Goal: Transaction & Acquisition: Book appointment/travel/reservation

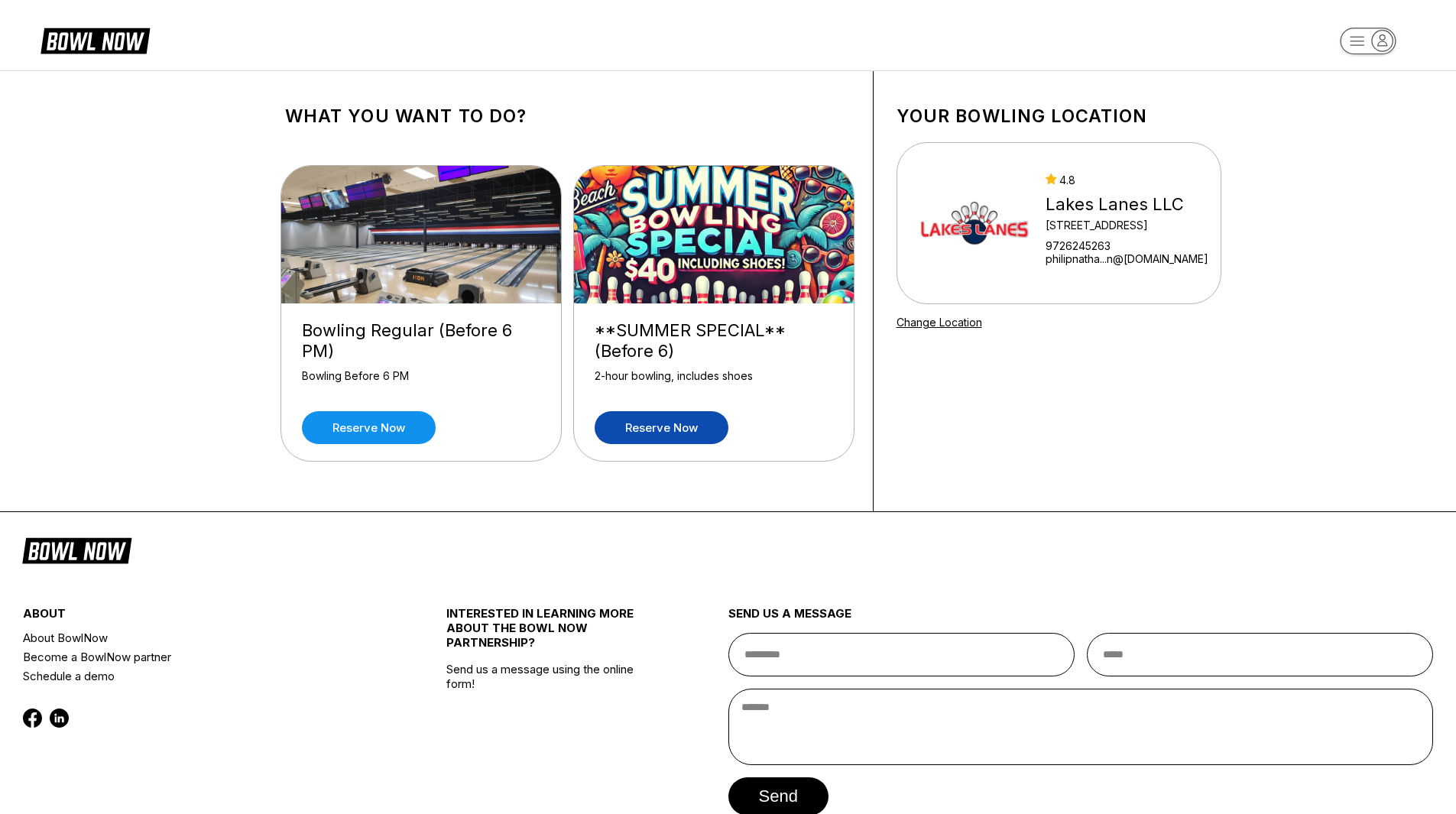
click at [695, 424] on link "Reserve now" at bounding box center [661, 427] width 134 height 33
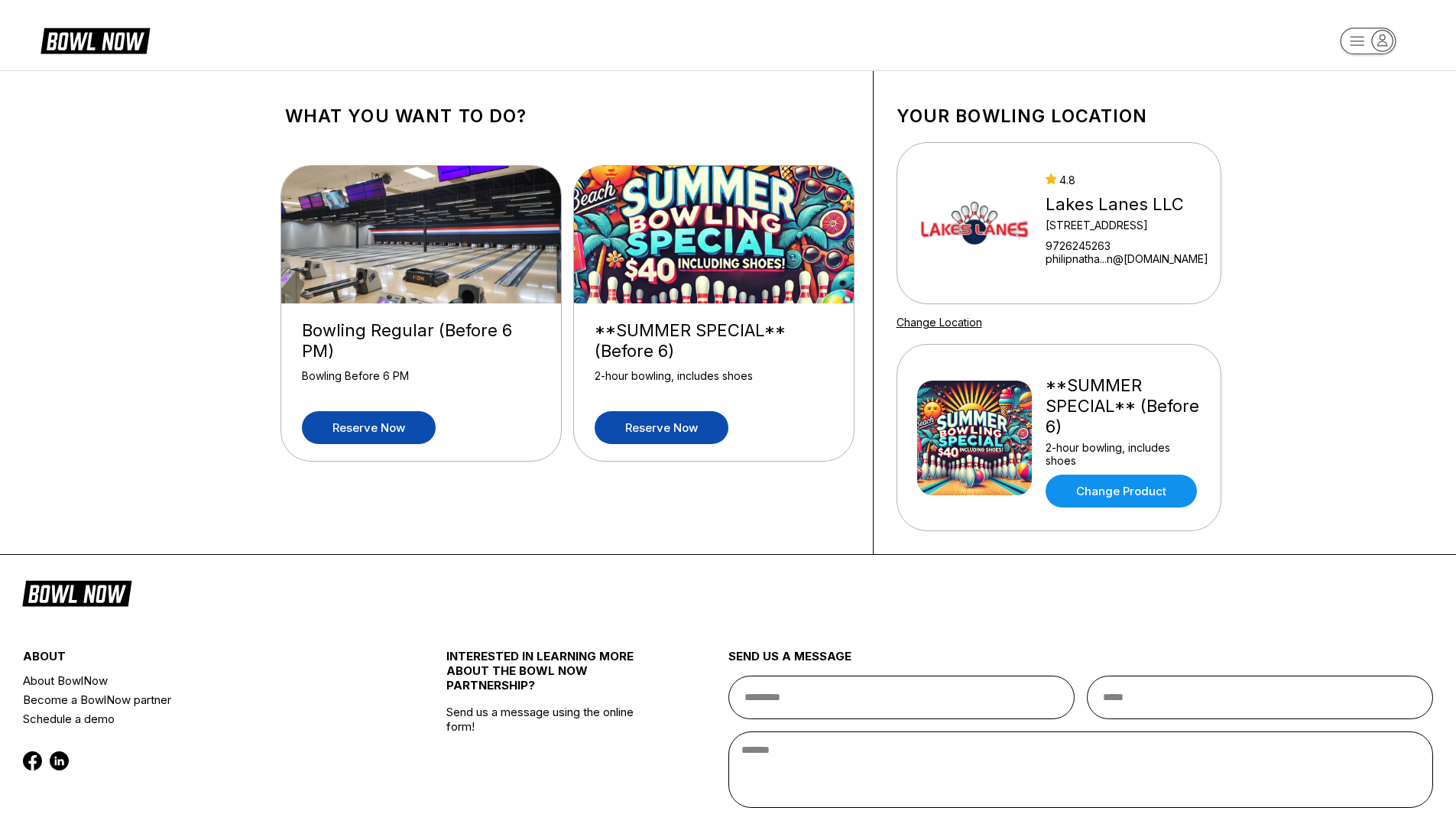
click at [389, 423] on link "Reserve now" at bounding box center [369, 427] width 134 height 33
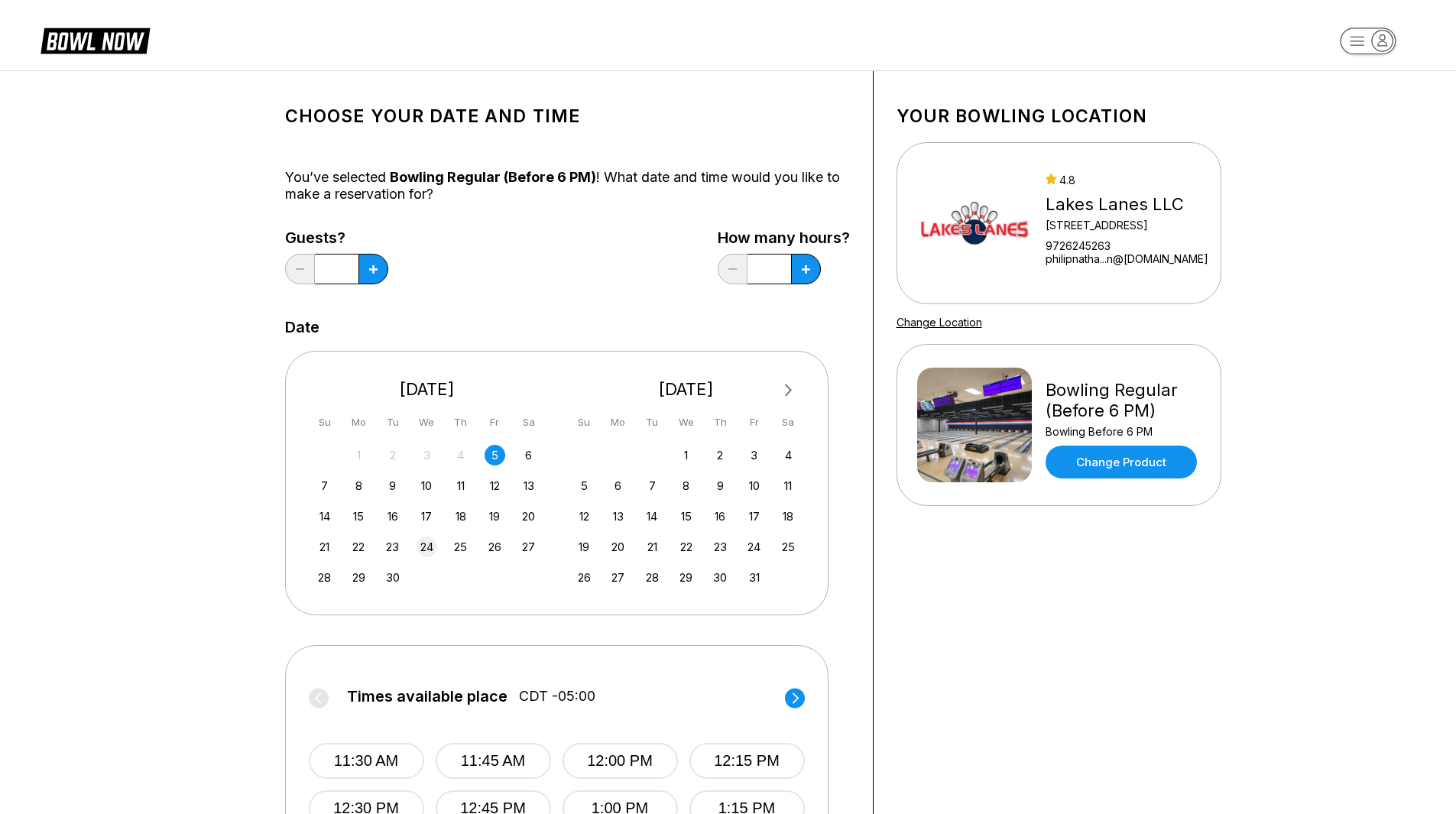
click at [423, 548] on div "24" at bounding box center [426, 547] width 21 height 21
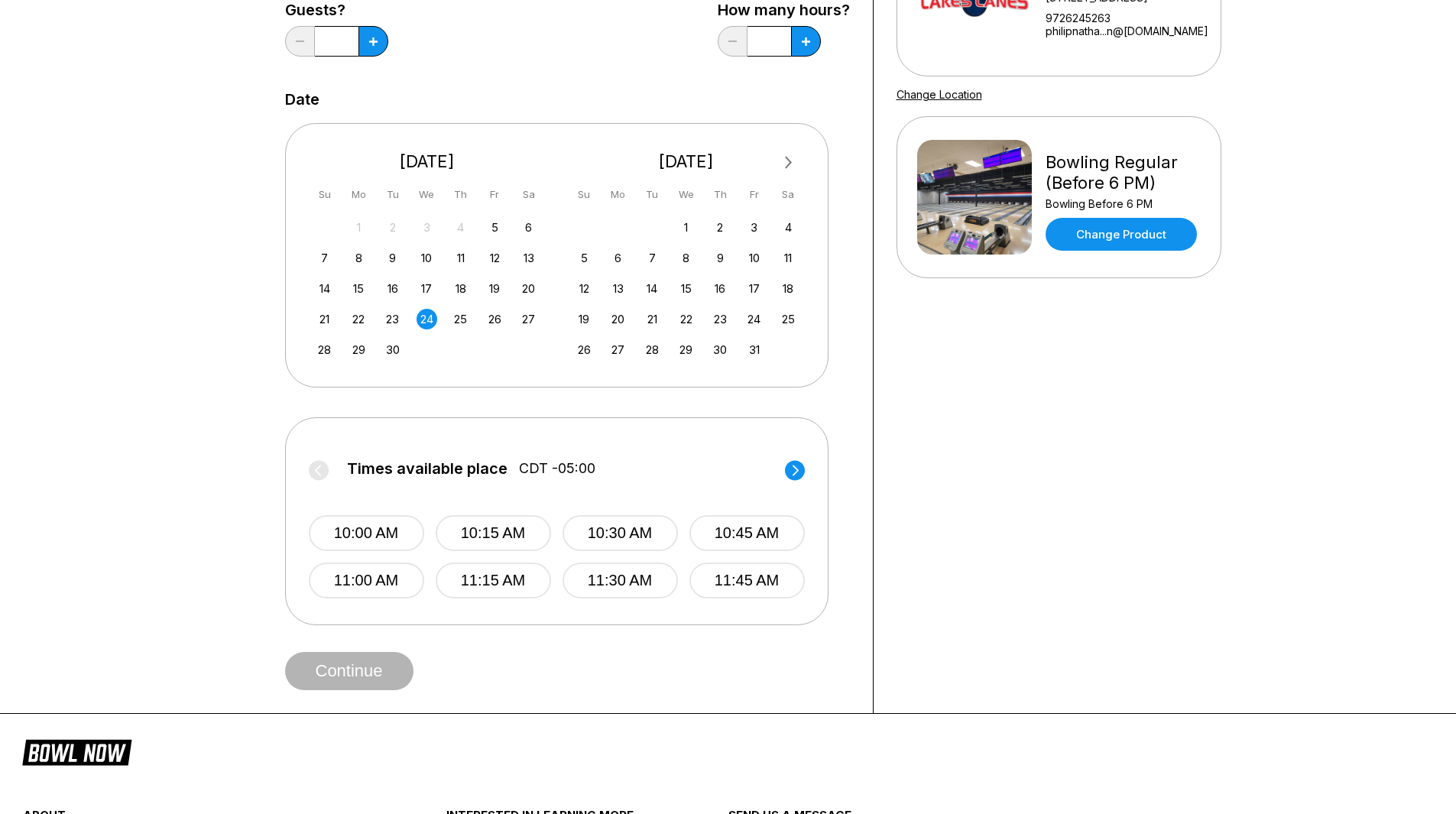
scroll to position [229, 0]
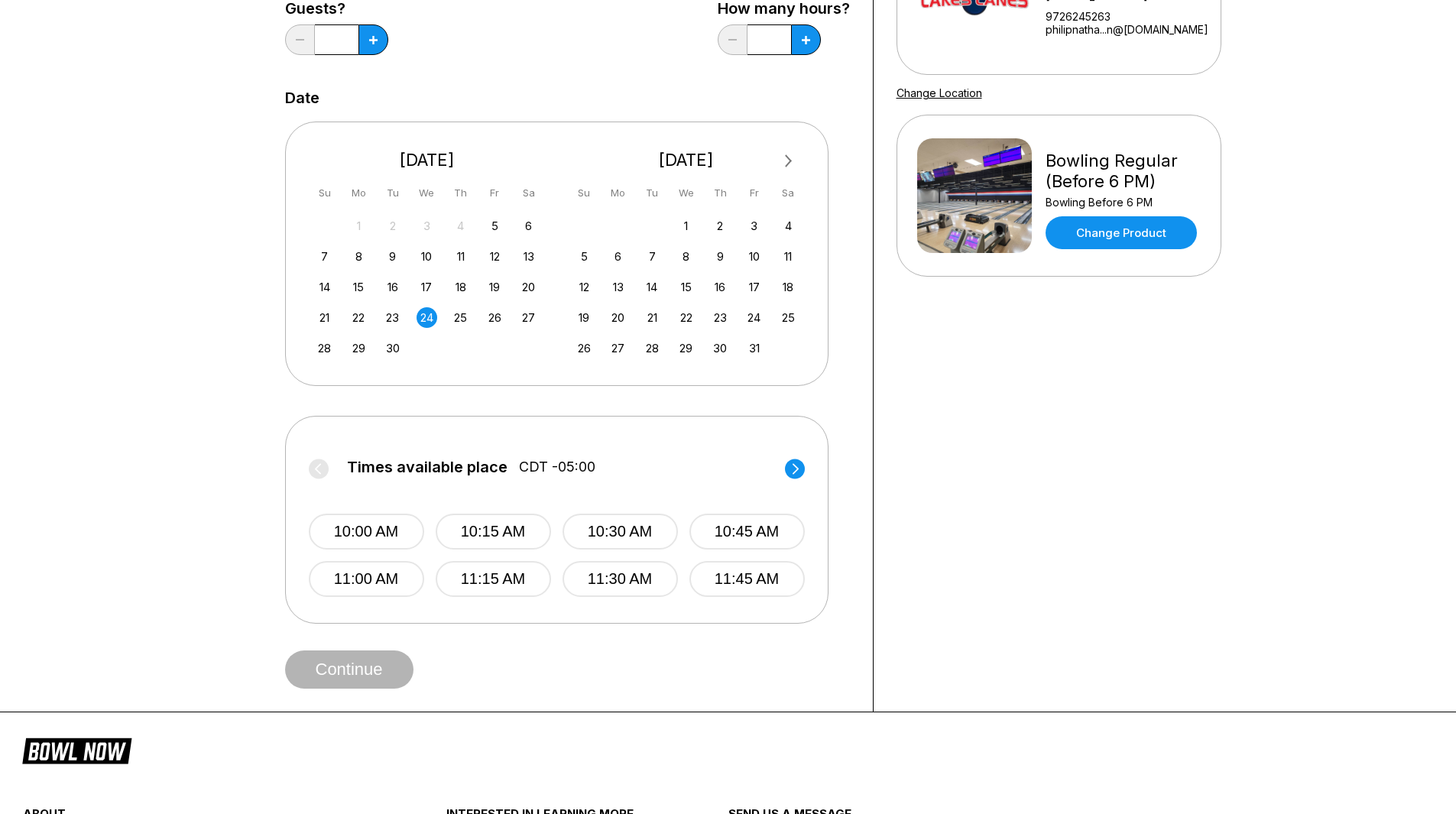
click at [790, 469] on circle at bounding box center [795, 468] width 20 height 20
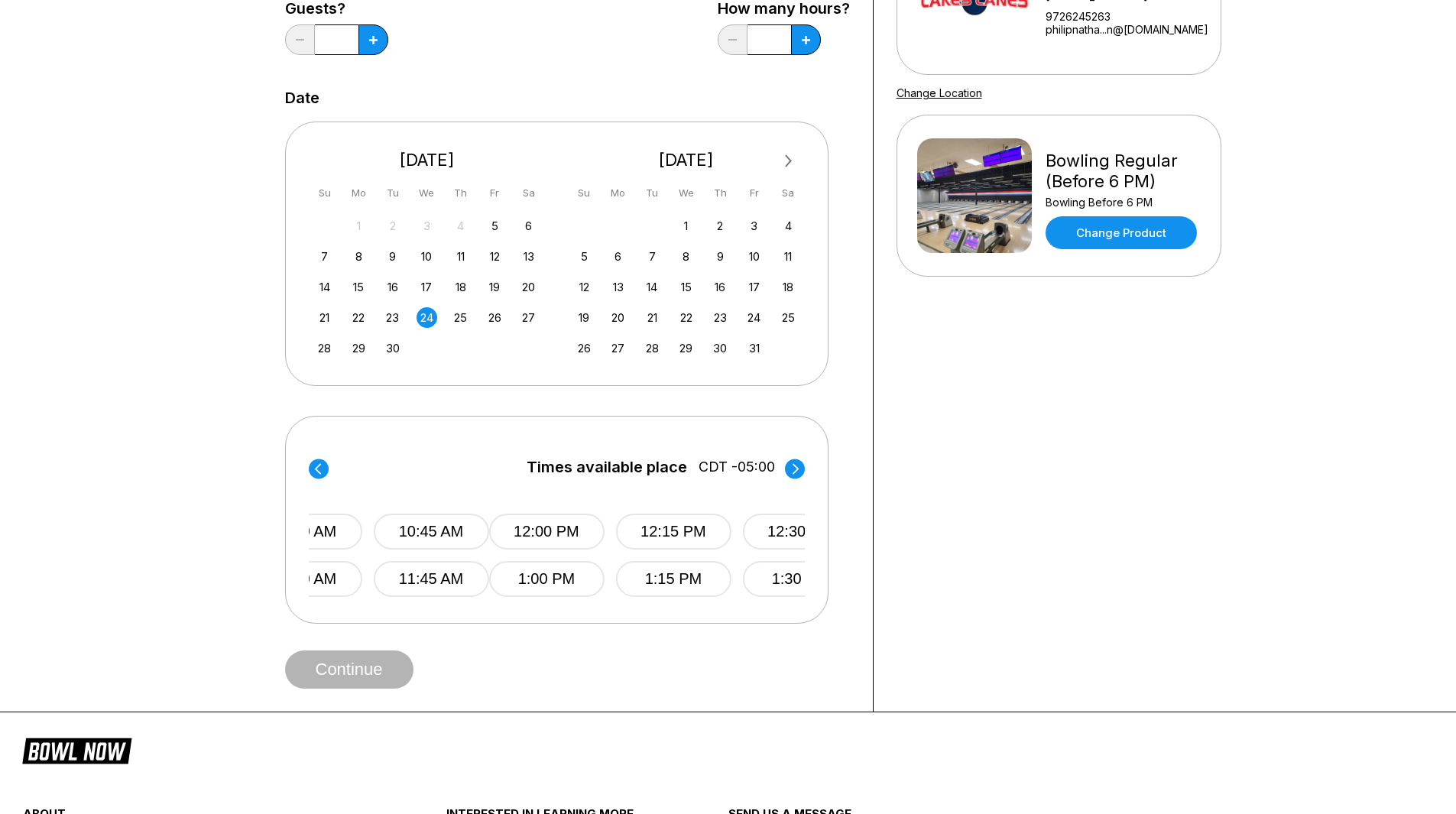
click at [792, 469] on circle at bounding box center [795, 468] width 20 height 20
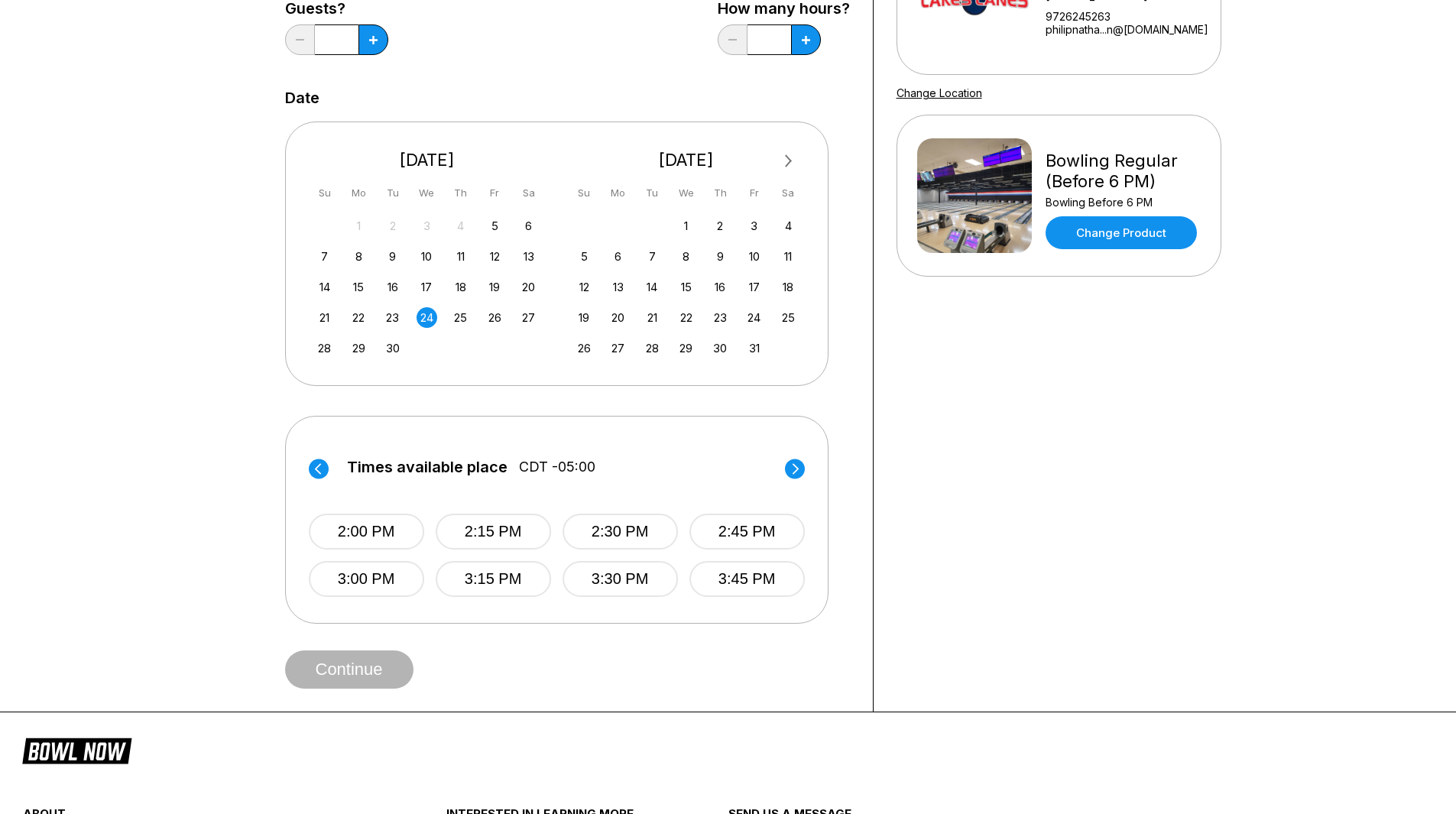
click at [813, 469] on div "Times available place CDT -05:00 10:00 AM 10:15 AM 10:30 AM 10:45 AM 11:00 AM 1…" at bounding box center [556, 519] width 543 height 208
click at [798, 471] on circle at bounding box center [795, 468] width 20 height 20
click at [597, 535] on button "4:30 PM" at bounding box center [620, 531] width 115 height 36
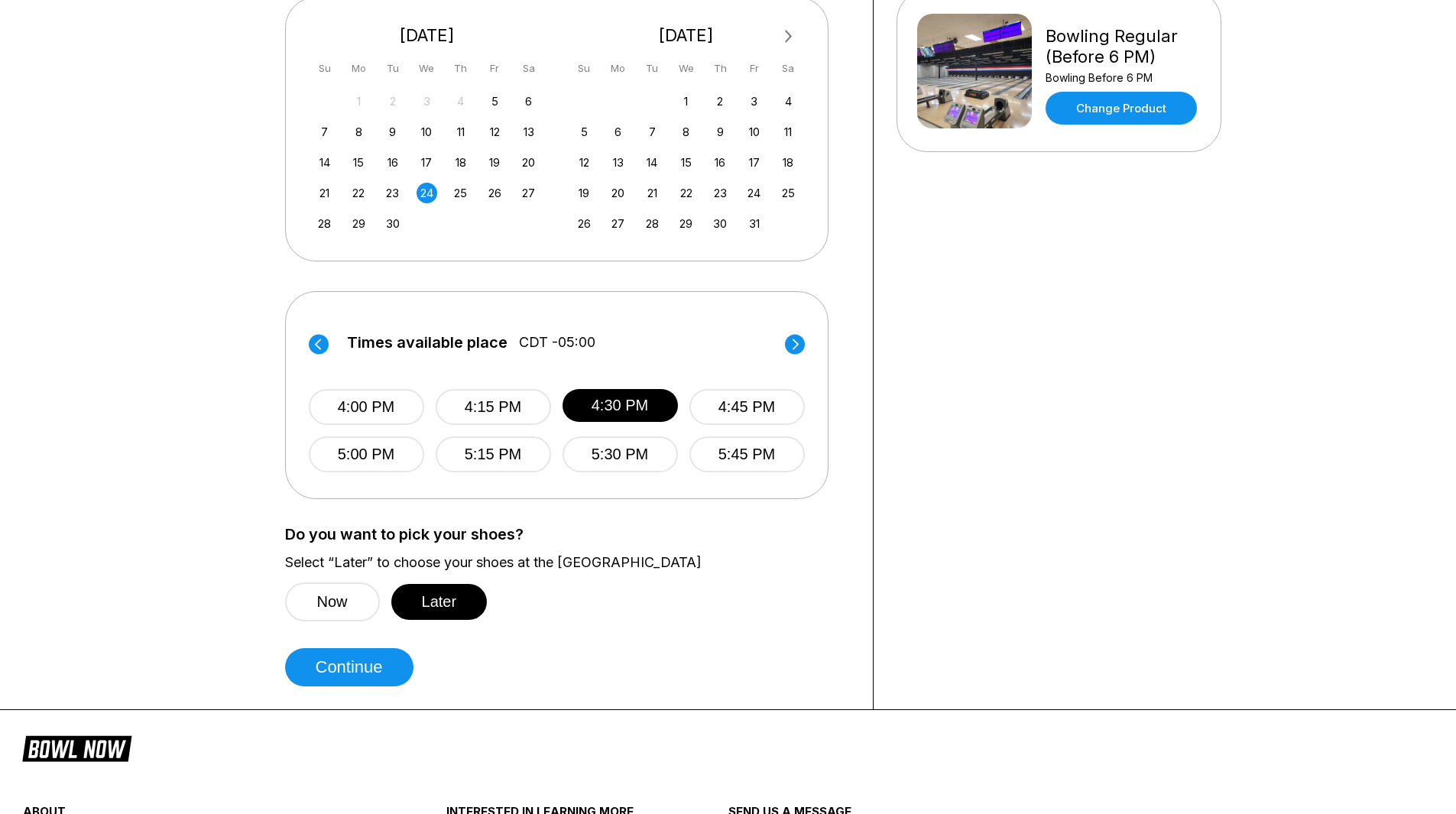
scroll to position [382, 0]
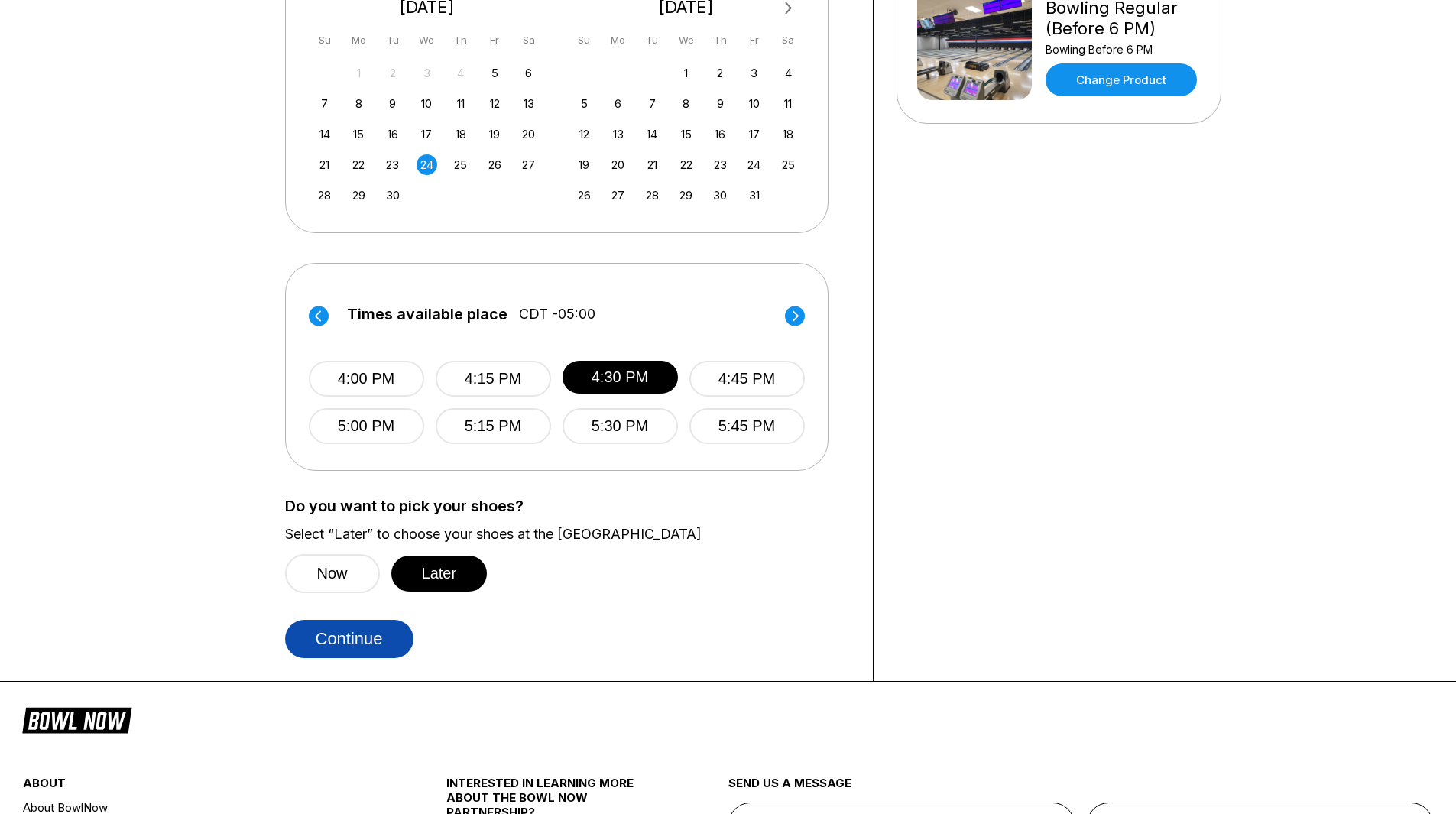
click at [362, 646] on button "Continue" at bounding box center [349, 639] width 129 height 38
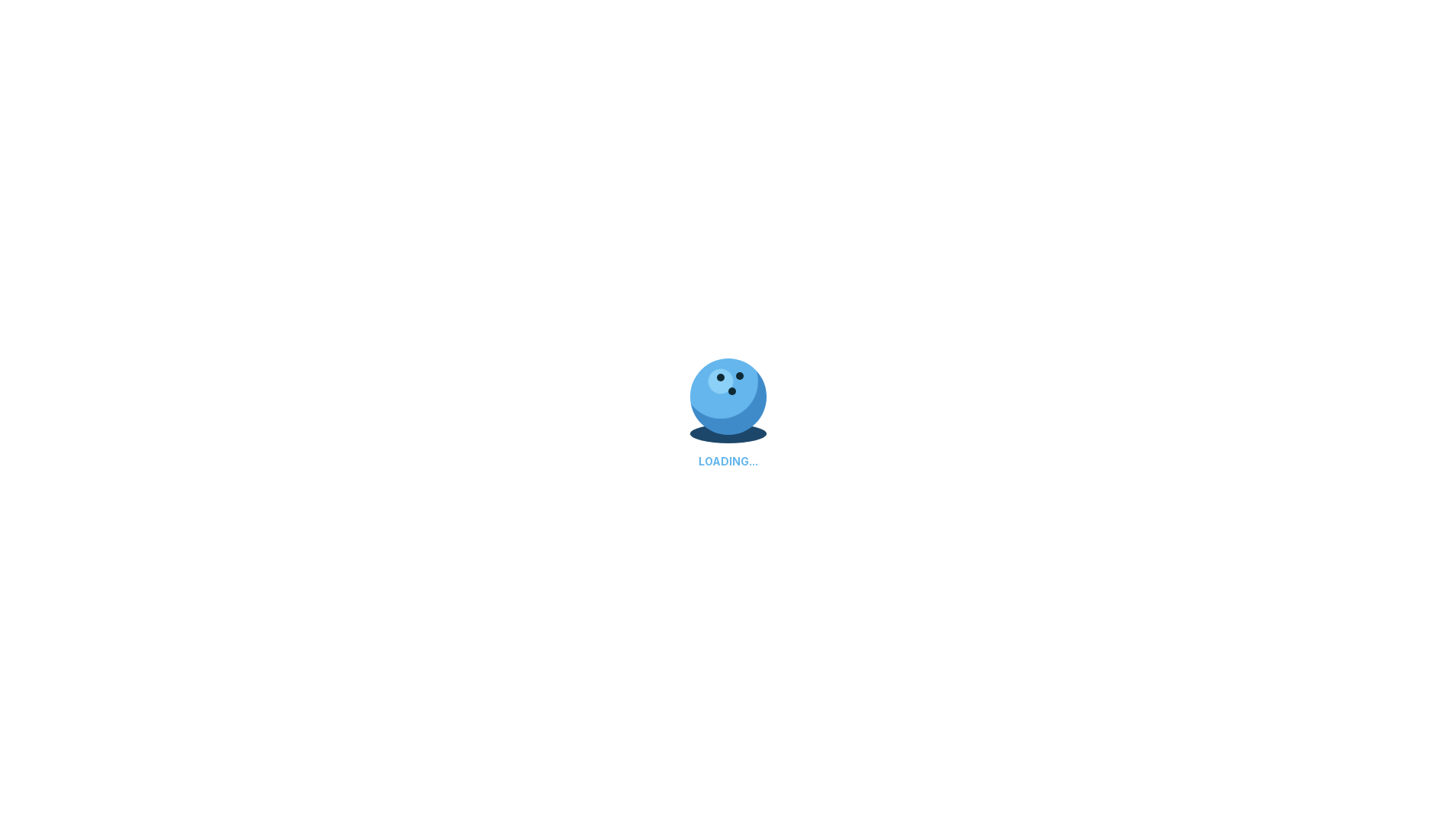
select select "**"
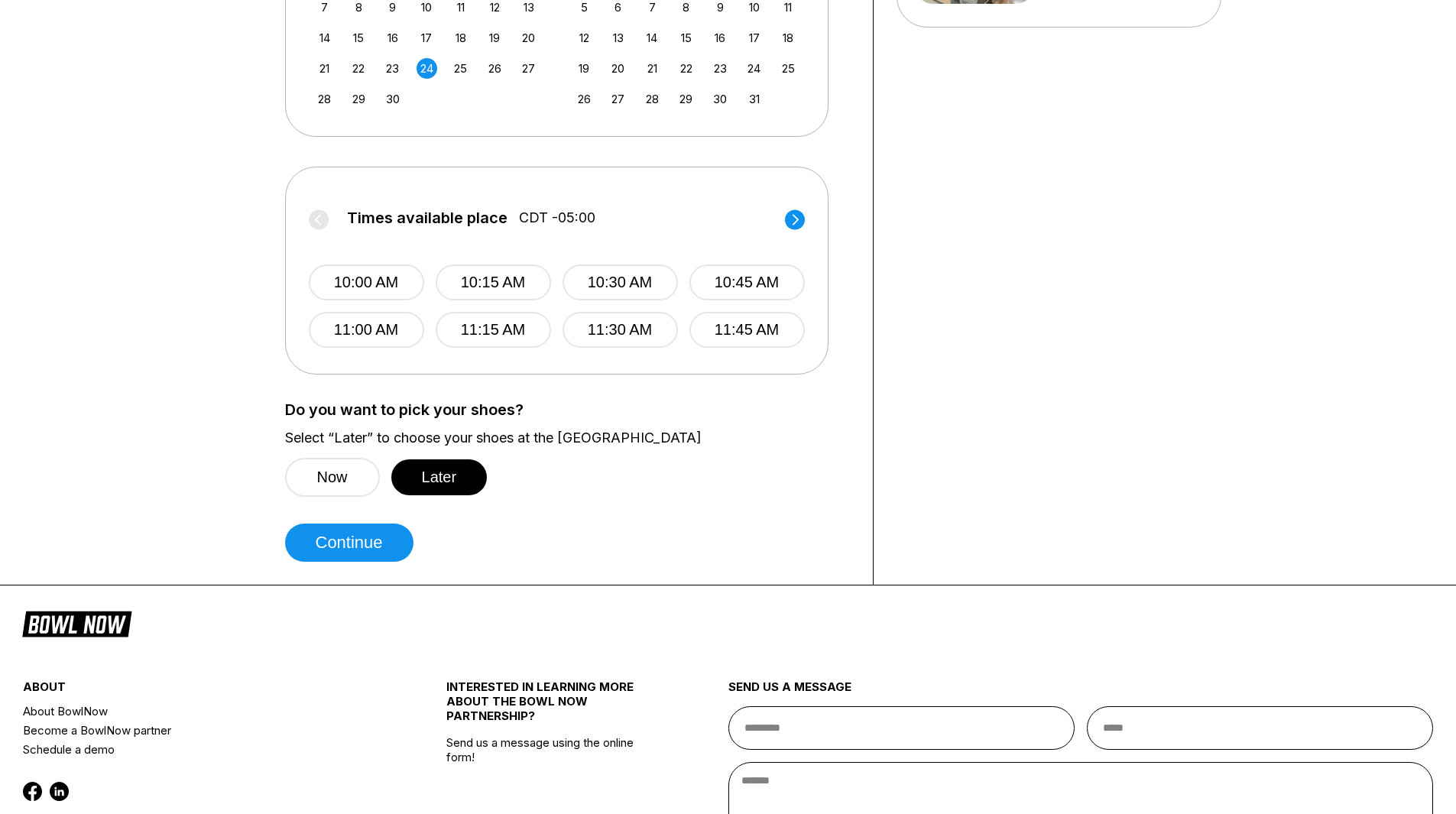
scroll to position [535, 0]
